Goal: Transaction & Acquisition: Purchase product/service

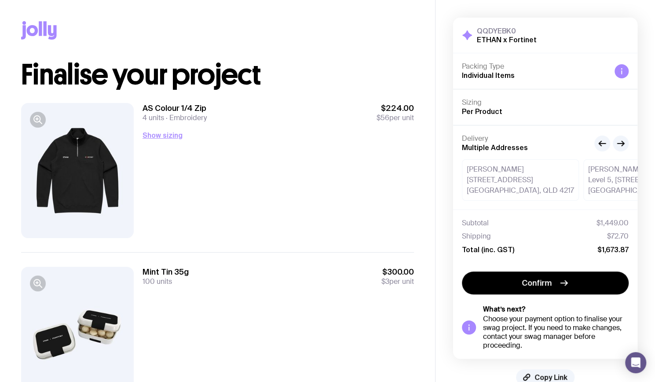
click at [73, 183] on div at bounding box center [77, 170] width 113 height 135
click at [38, 120] on icon "button" at bounding box center [38, 119] width 11 height 11
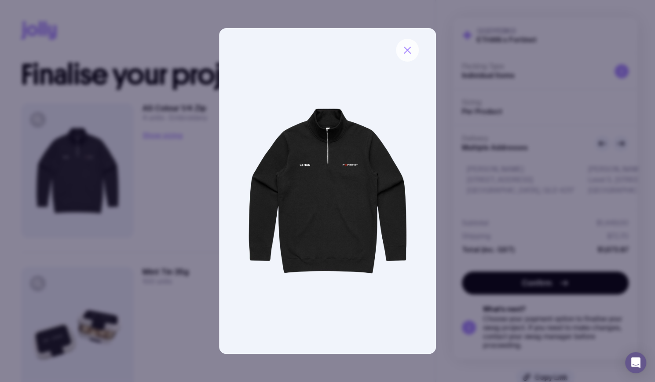
click at [409, 47] on icon "button" at bounding box center [407, 50] width 11 height 11
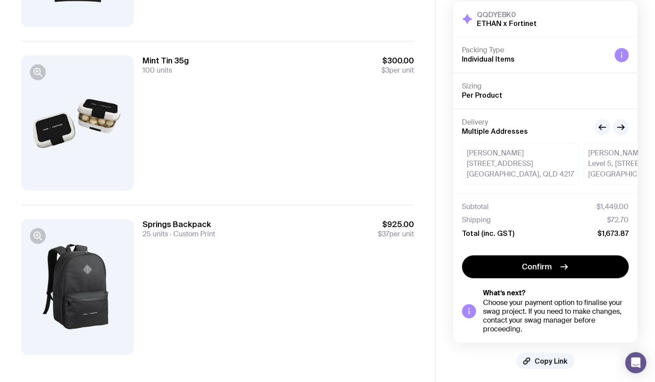
scroll to position [215, 0]
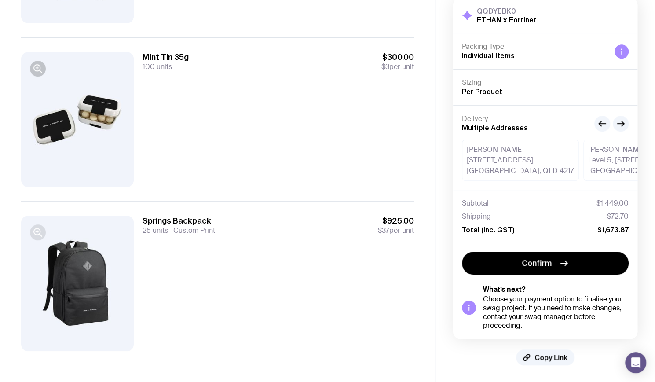
click at [42, 230] on icon "button" at bounding box center [38, 232] width 11 height 11
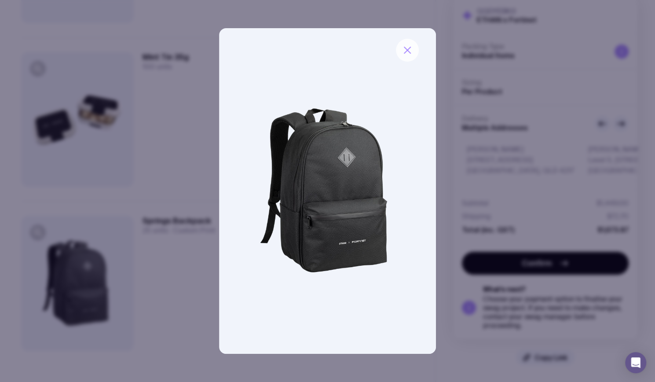
click at [412, 45] on icon "button" at bounding box center [407, 50] width 11 height 11
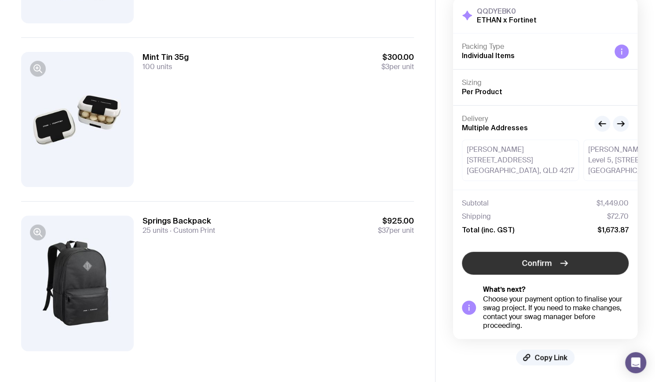
click at [552, 264] on button "Confirm" at bounding box center [545, 262] width 167 height 23
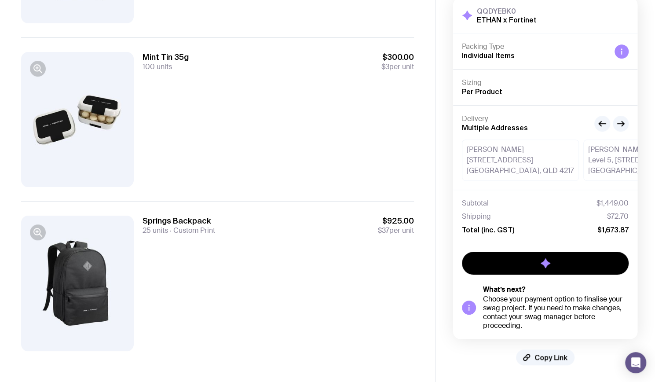
scroll to position [18, 0]
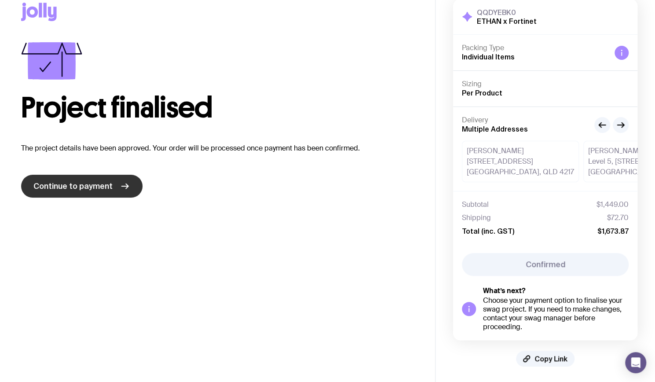
click at [70, 186] on span "Continue to payment" at bounding box center [72, 186] width 79 height 11
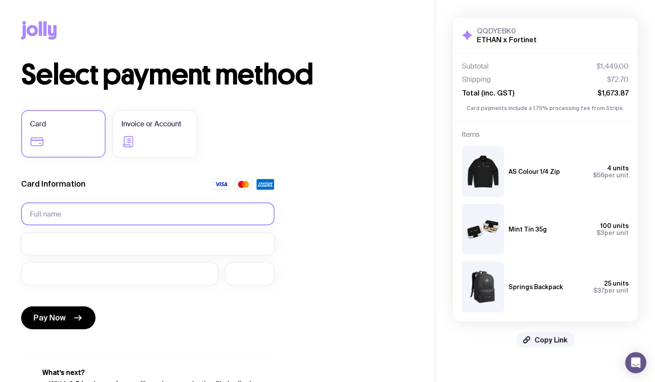
click at [123, 210] on input "text" at bounding box center [147, 213] width 253 height 23
paste input "SZE KIT LAM"
type input "SZE KIT LAM"
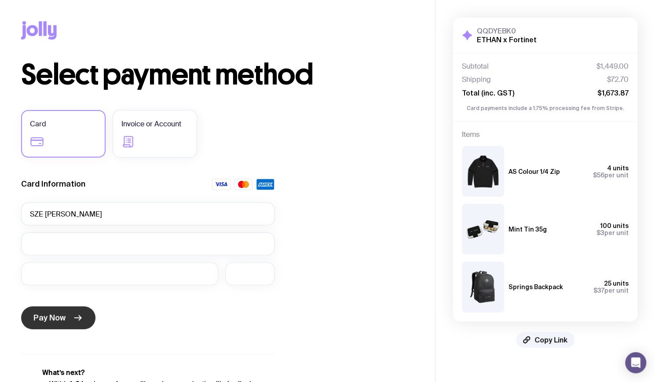
click at [47, 315] on span "Pay Now" at bounding box center [49, 317] width 32 height 11
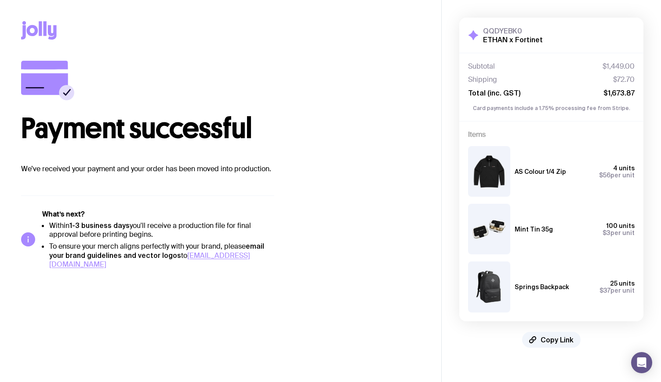
click at [604, 229] on span "$3" at bounding box center [607, 232] width 8 height 7
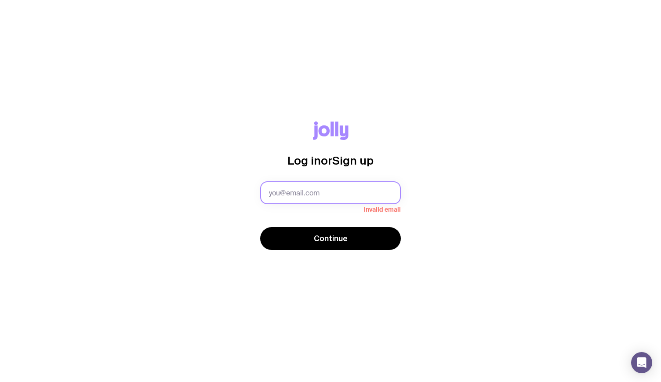
type input "[PERSON_NAME][EMAIL_ADDRESS][PERSON_NAME][PERSON_NAME][DOMAIN_NAME]"
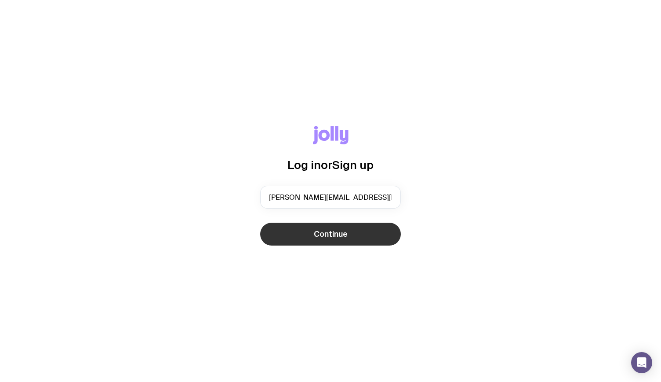
click at [308, 239] on button "Continue" at bounding box center [330, 233] width 141 height 23
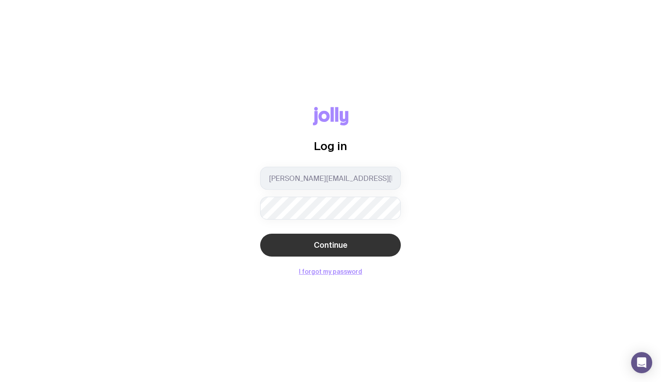
click at [354, 250] on button "Continue" at bounding box center [330, 244] width 141 height 23
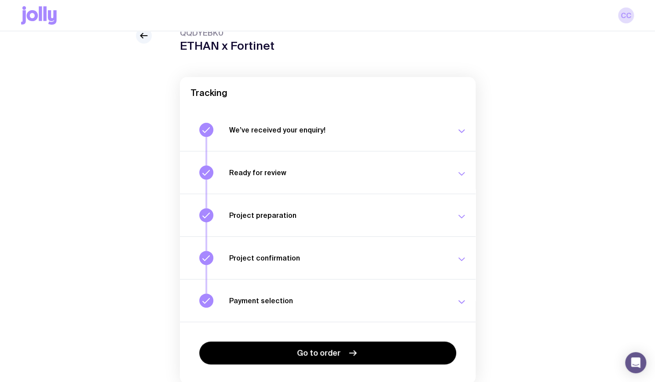
scroll to position [75, 0]
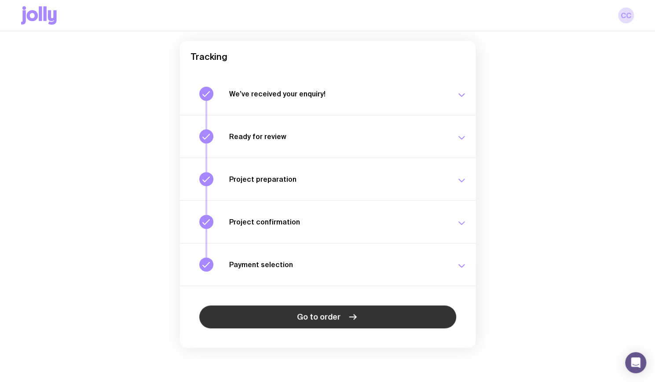
click at [367, 317] on link "Go to order" at bounding box center [327, 316] width 257 height 23
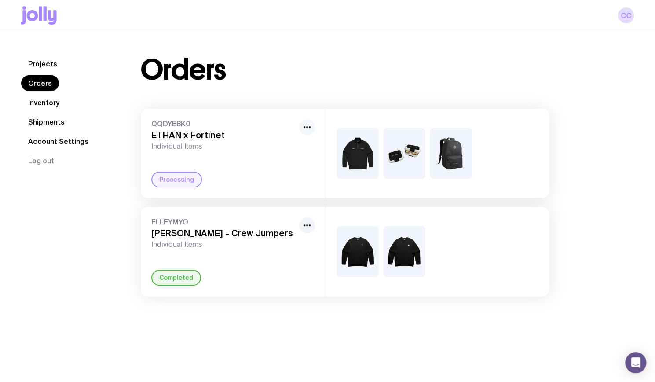
click at [313, 126] on button "button" at bounding box center [307, 127] width 16 height 16
click at [314, 127] on button "button" at bounding box center [307, 127] width 16 height 16
click at [44, 105] on link "Inventory" at bounding box center [43, 103] width 45 height 16
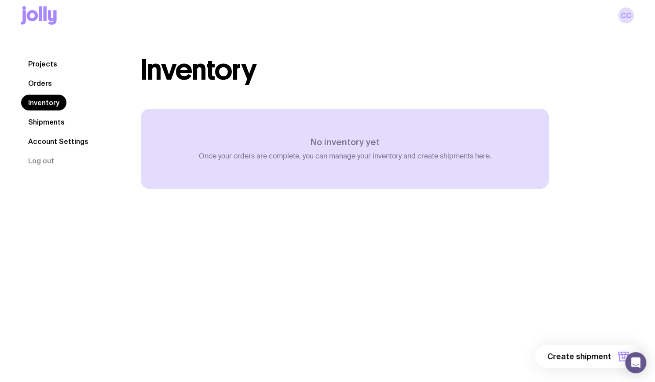
click at [50, 121] on link "Shipments" at bounding box center [46, 122] width 51 height 16
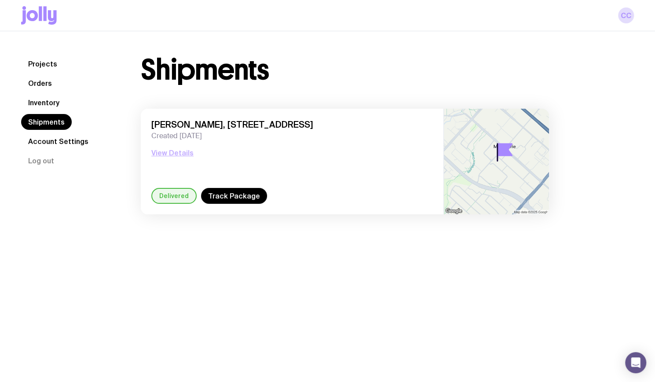
click at [168, 151] on button "View Details" at bounding box center [172, 152] width 42 height 11
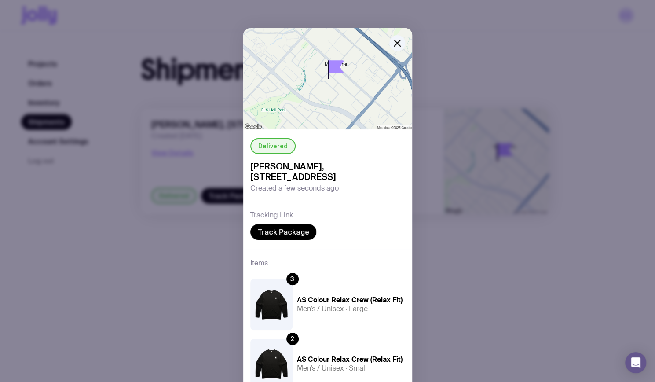
drag, startPoint x: 393, startPoint y: 42, endPoint x: 372, endPoint y: 42, distance: 21.1
click at [393, 42] on icon "button" at bounding box center [397, 43] width 11 height 11
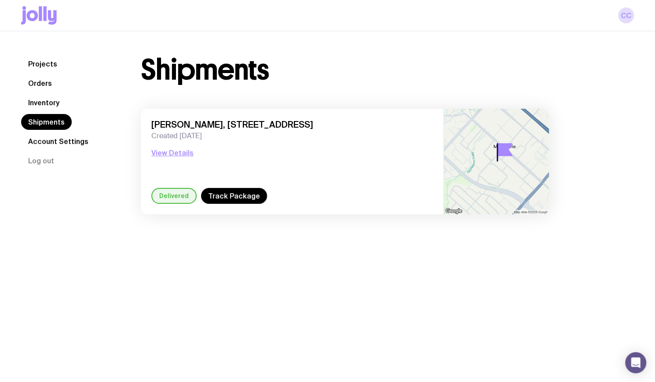
click at [50, 64] on link "Projects" at bounding box center [42, 64] width 43 height 16
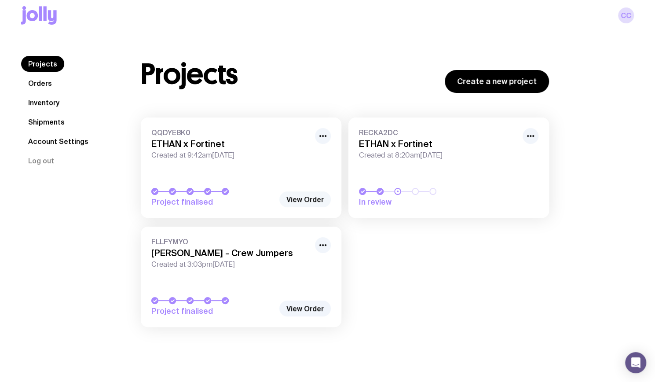
click at [315, 200] on link "View Order" at bounding box center [304, 199] width 51 height 16
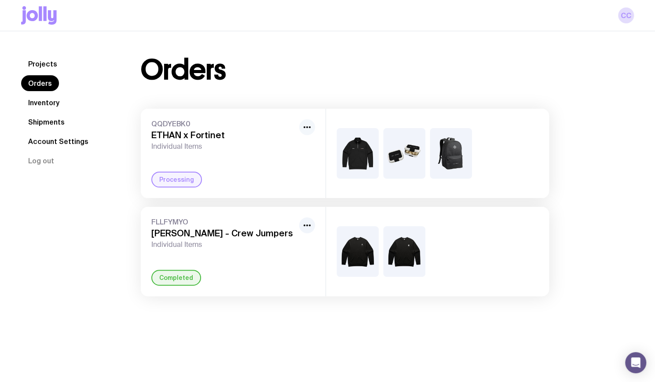
click at [313, 130] on button "button" at bounding box center [307, 127] width 16 height 16
click at [417, 149] on img at bounding box center [404, 153] width 42 height 51
click at [418, 149] on img at bounding box center [404, 153] width 42 height 51
click at [51, 62] on link "Projects" at bounding box center [42, 64] width 43 height 16
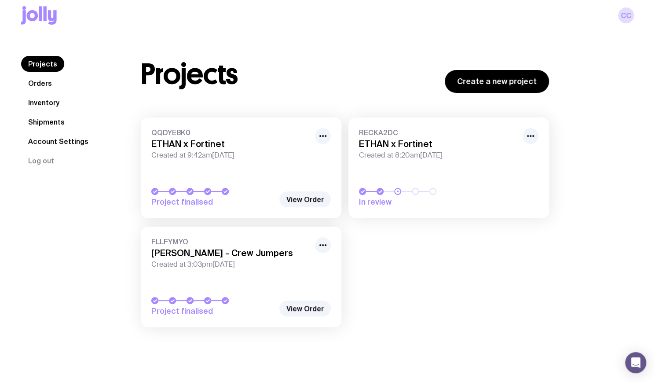
click at [36, 18] on icon at bounding box center [32, 15] width 11 height 11
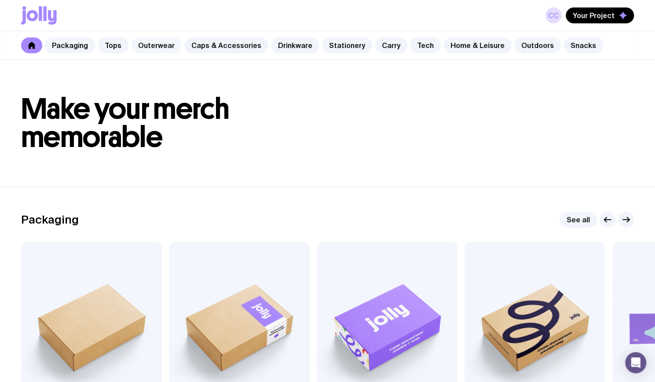
click at [162, 45] on link "Outerwear" at bounding box center [156, 45] width 51 height 16
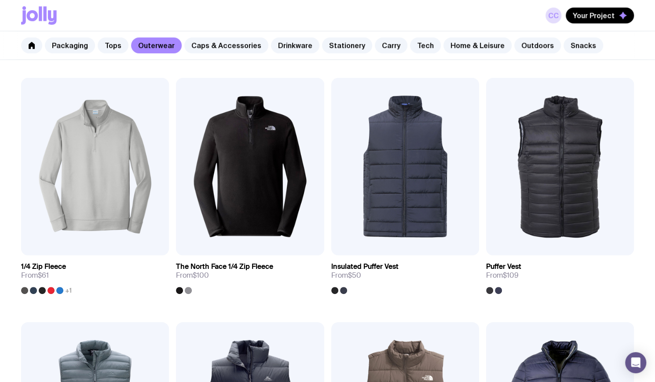
scroll to position [132, 0]
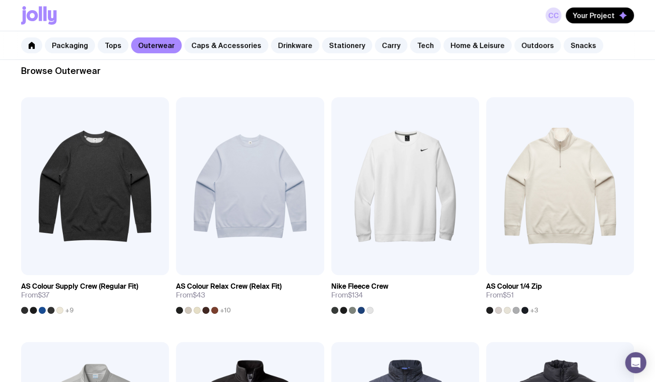
click at [530, 46] on link "Outdoors" at bounding box center [537, 45] width 47 height 16
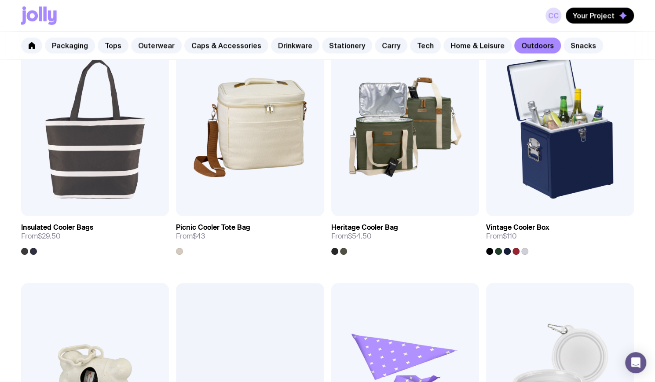
scroll to position [1099, 0]
